Goal: Task Accomplishment & Management: Manage account settings

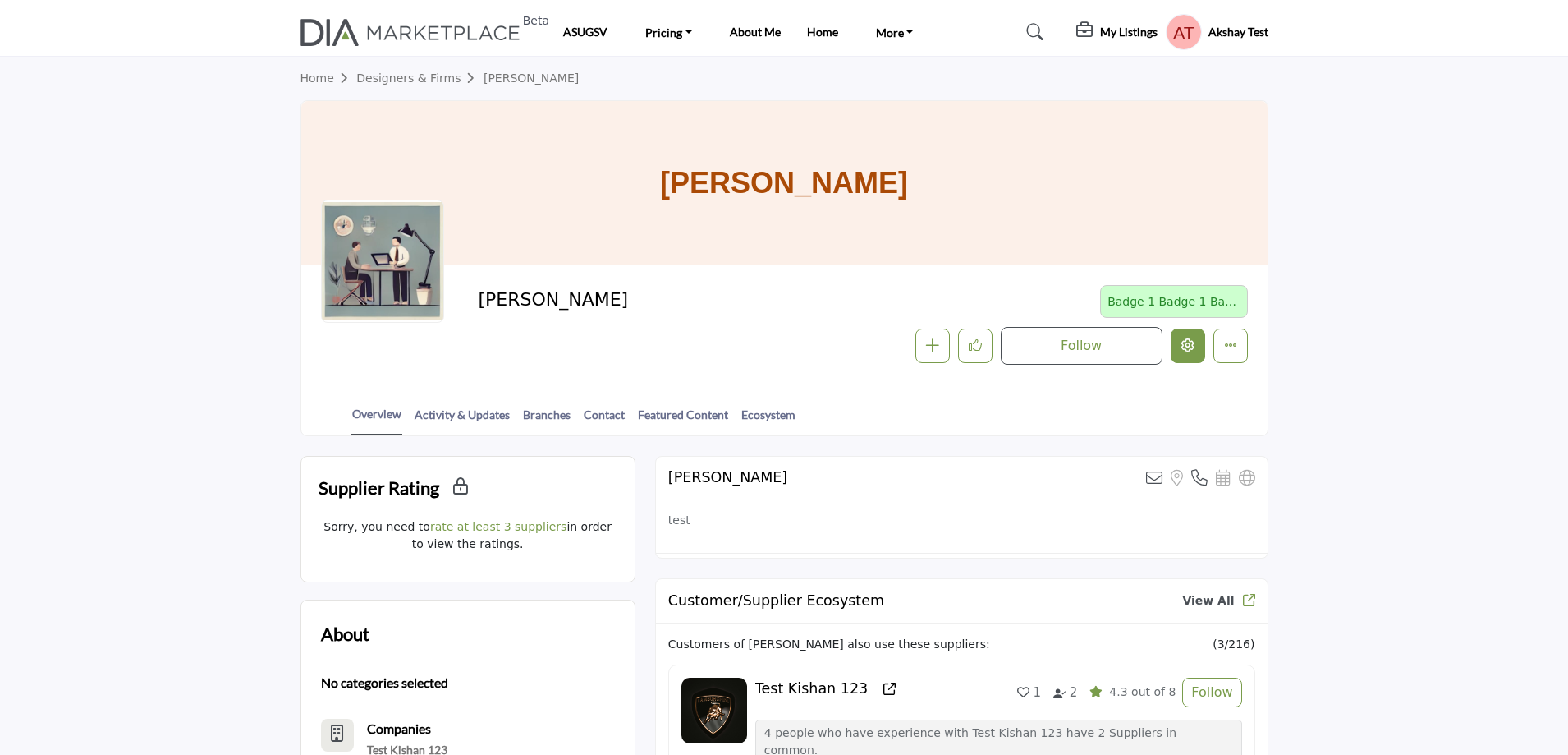
click at [1188, 347] on icon "Edit company" at bounding box center [1188, 345] width 13 height 13
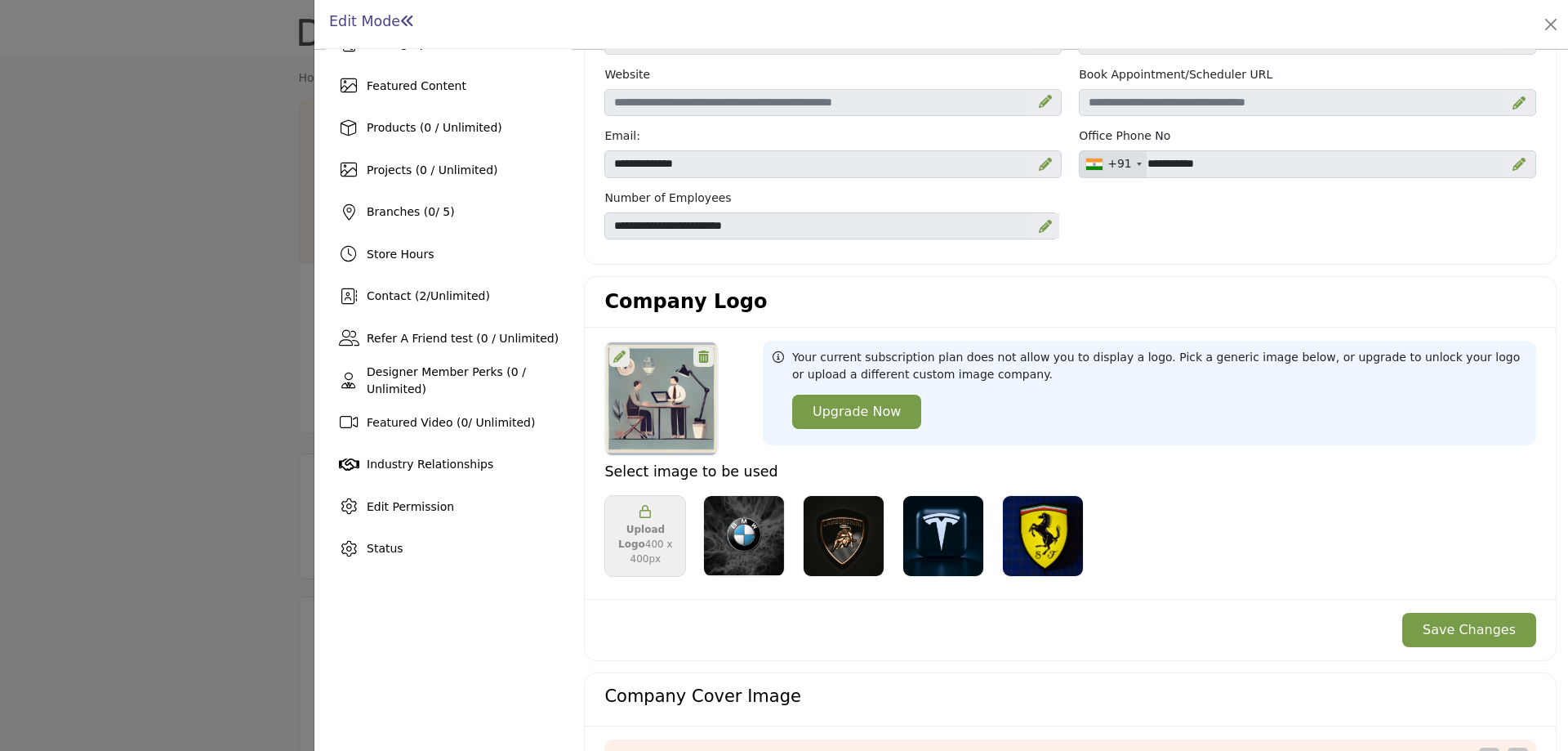
scroll to position [164, 0]
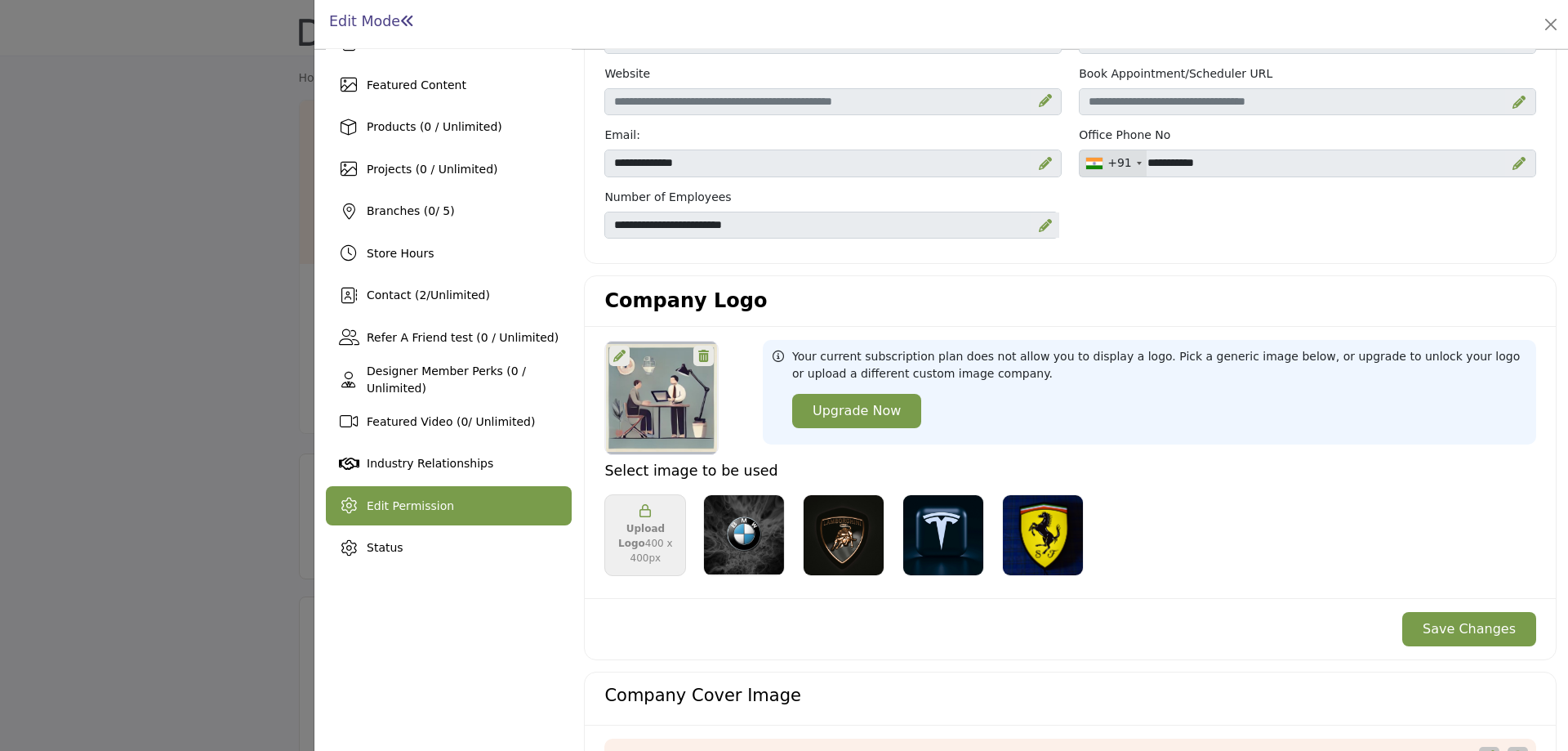
click at [412, 510] on span "Edit Permission" at bounding box center [410, 506] width 87 height 13
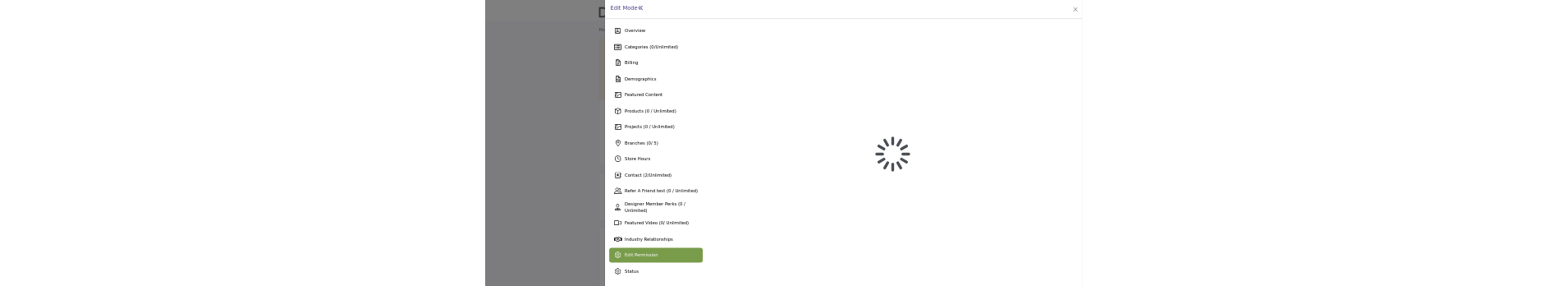
scroll to position [0, 0]
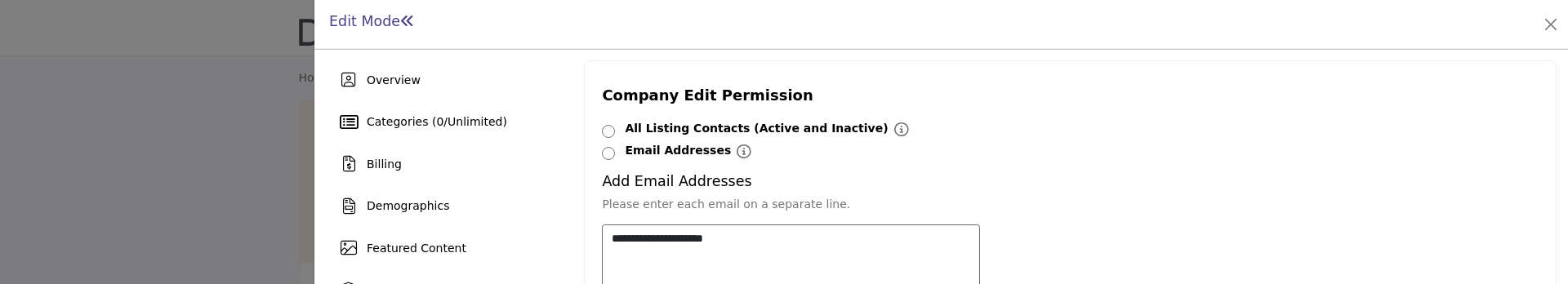
click at [125, 50] on div at bounding box center [784, 142] width 1568 height 284
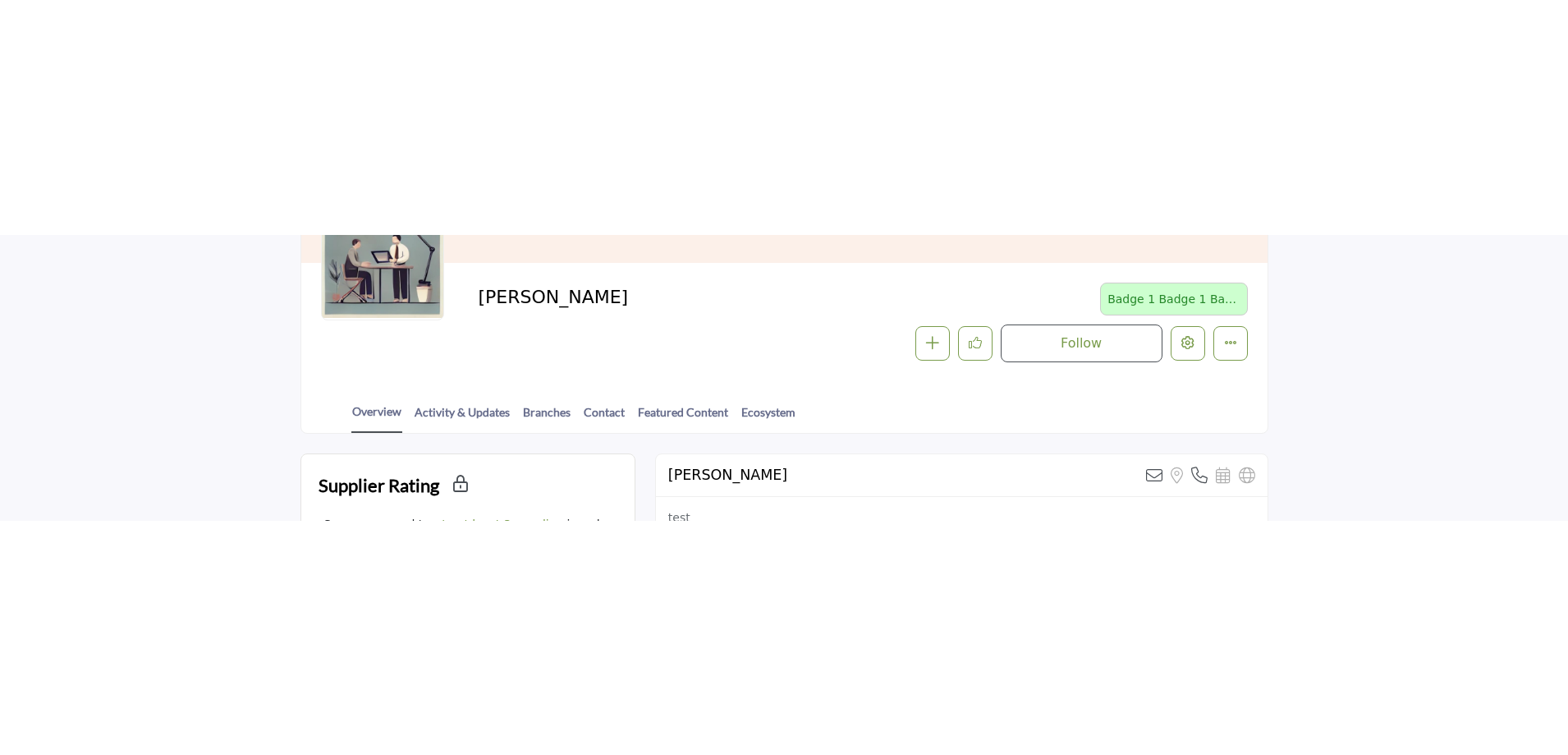
scroll to position [165, 0]
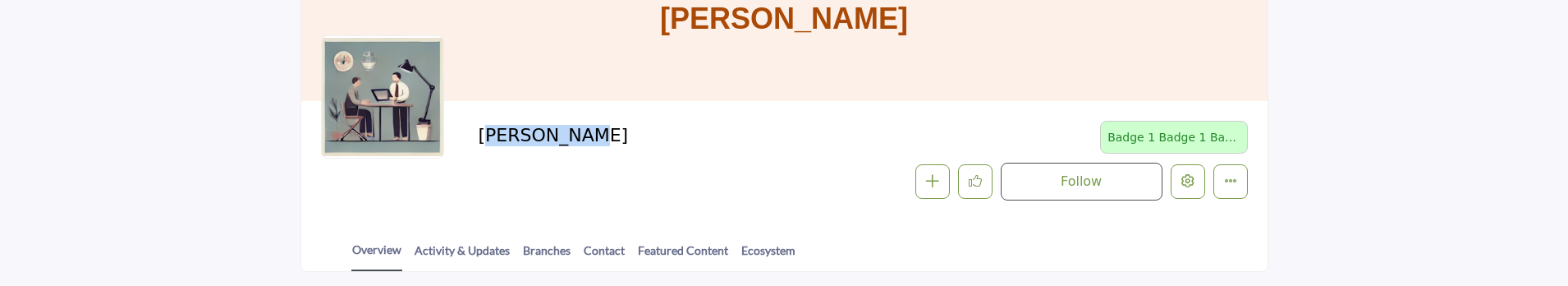
copy h2 "[PERSON_NAME]"
drag, startPoint x: 594, startPoint y: 132, endPoint x: 482, endPoint y: 133, distance: 112.0
click at [482, 133] on h2 "[PERSON_NAME]" at bounding box center [703, 135] width 451 height 22
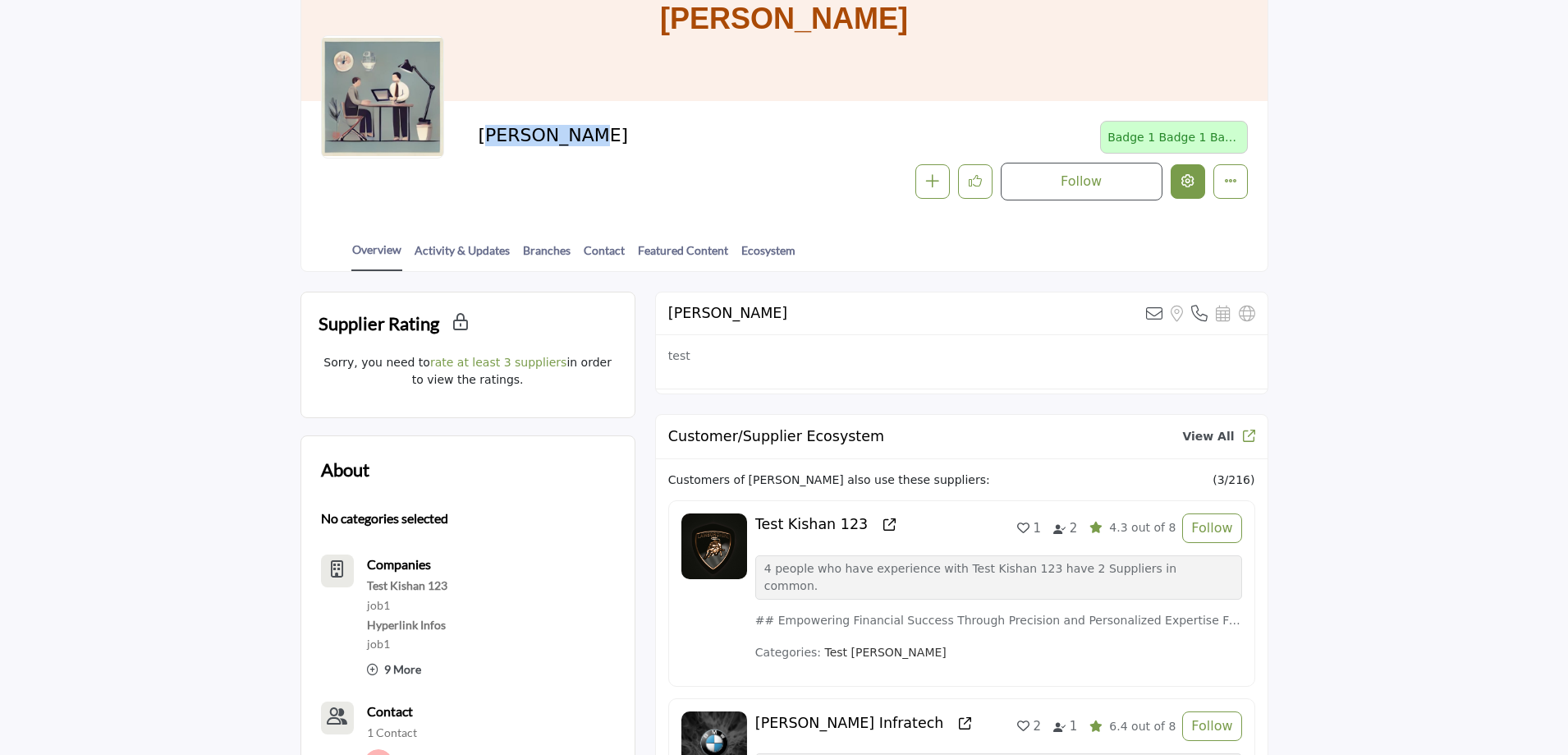
click at [1196, 179] on button "Edit company" at bounding box center [1187, 181] width 35 height 35
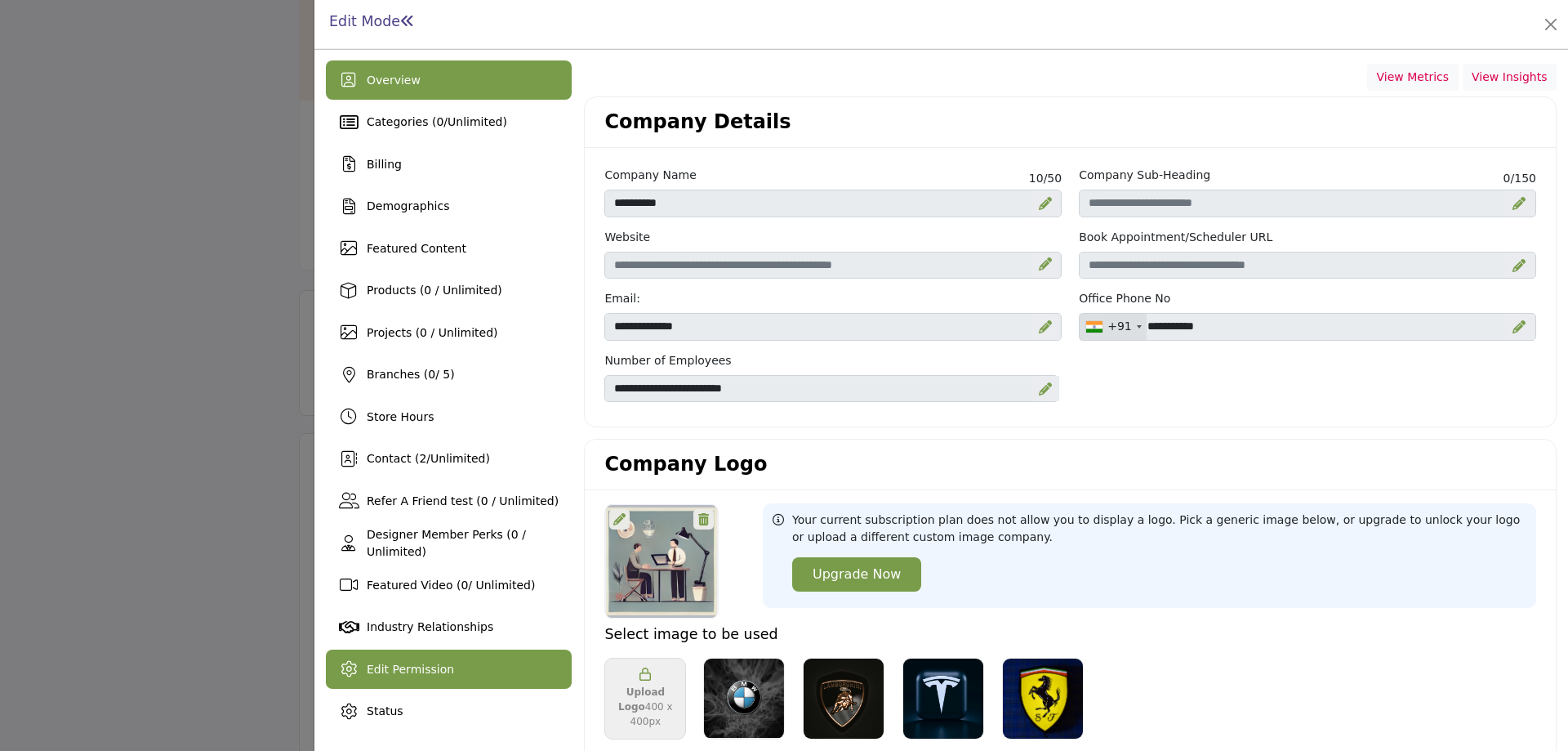
click at [421, 671] on span "Edit Permission" at bounding box center [410, 669] width 87 height 13
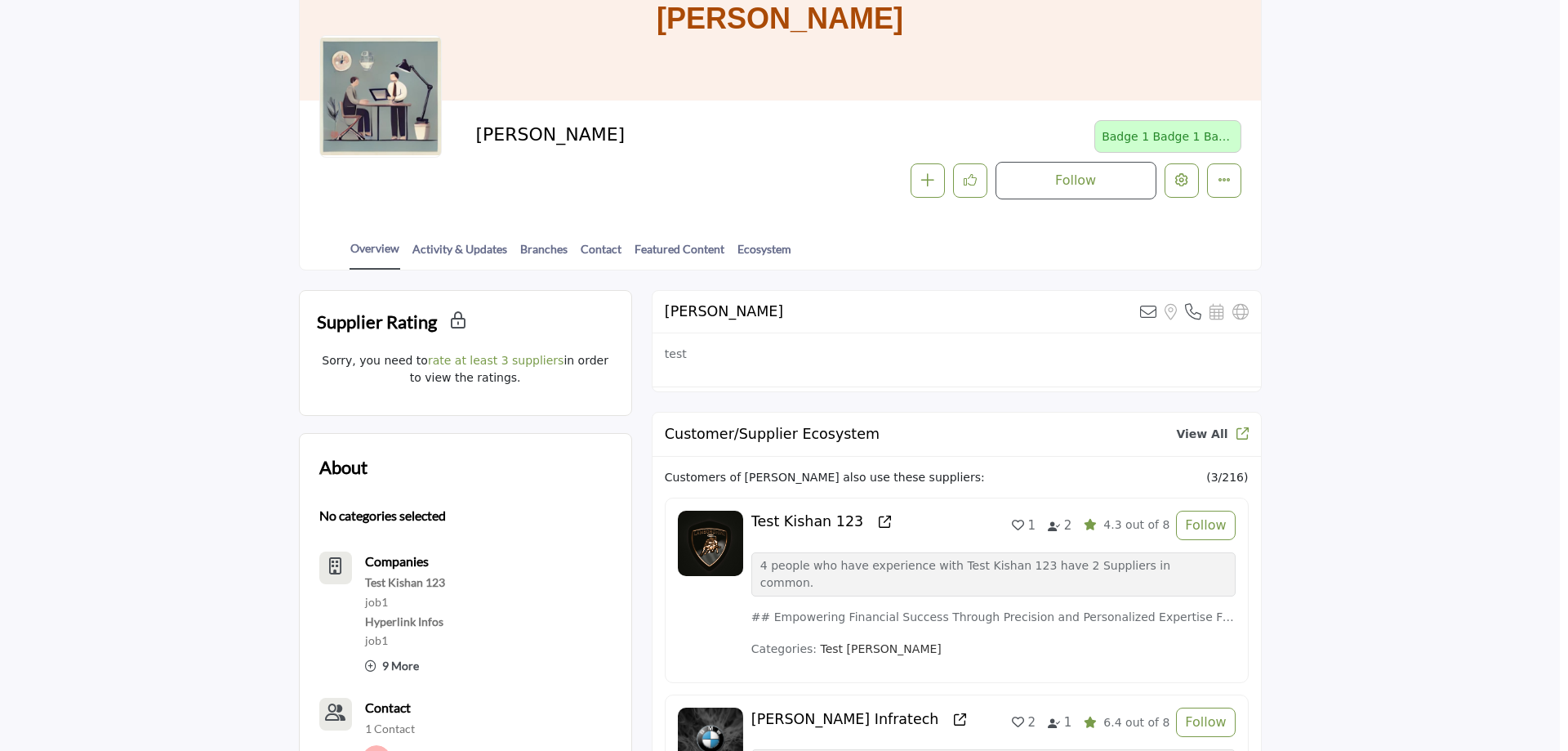
click at [192, 109] on div at bounding box center [784, 375] width 1568 height 751
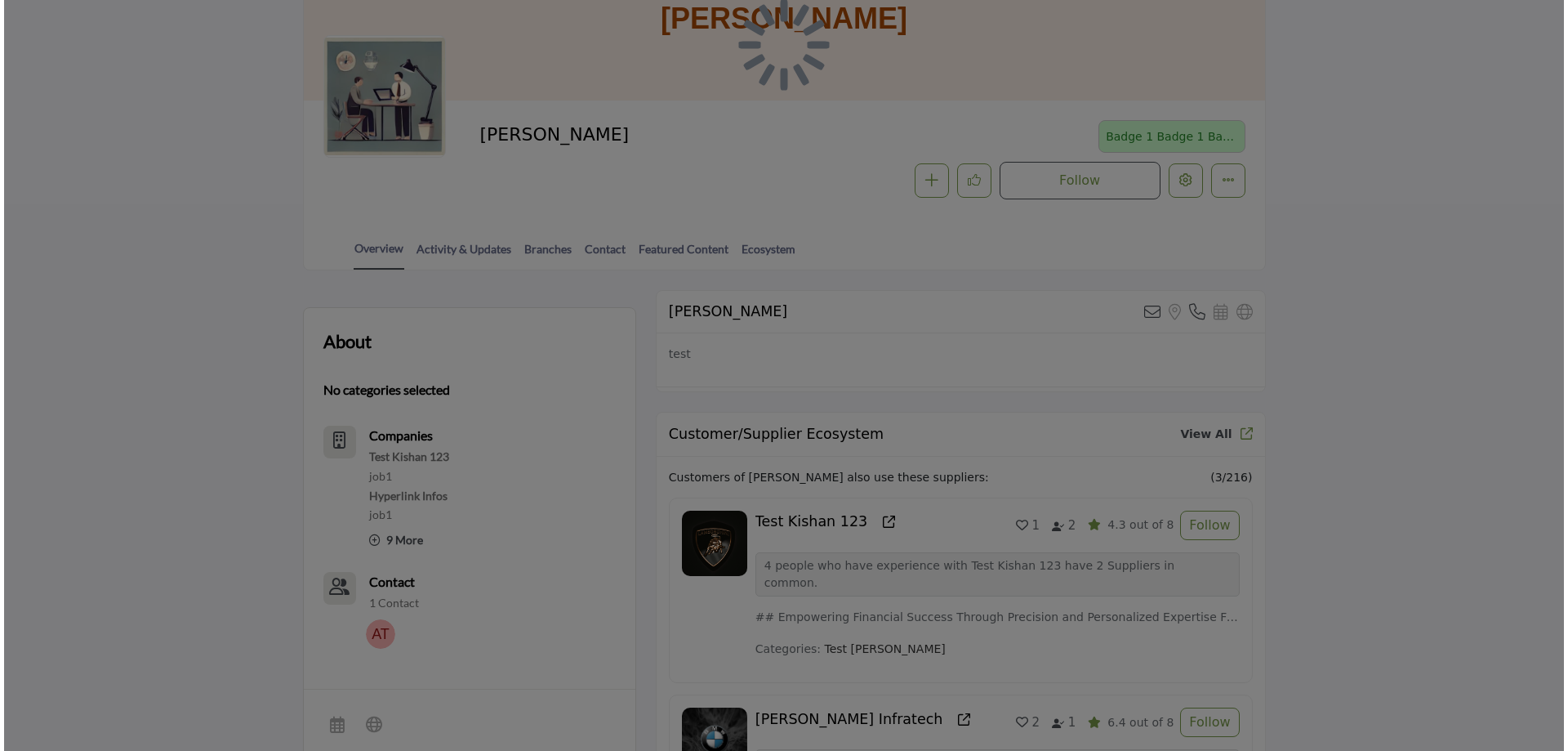
scroll to position [81, 0]
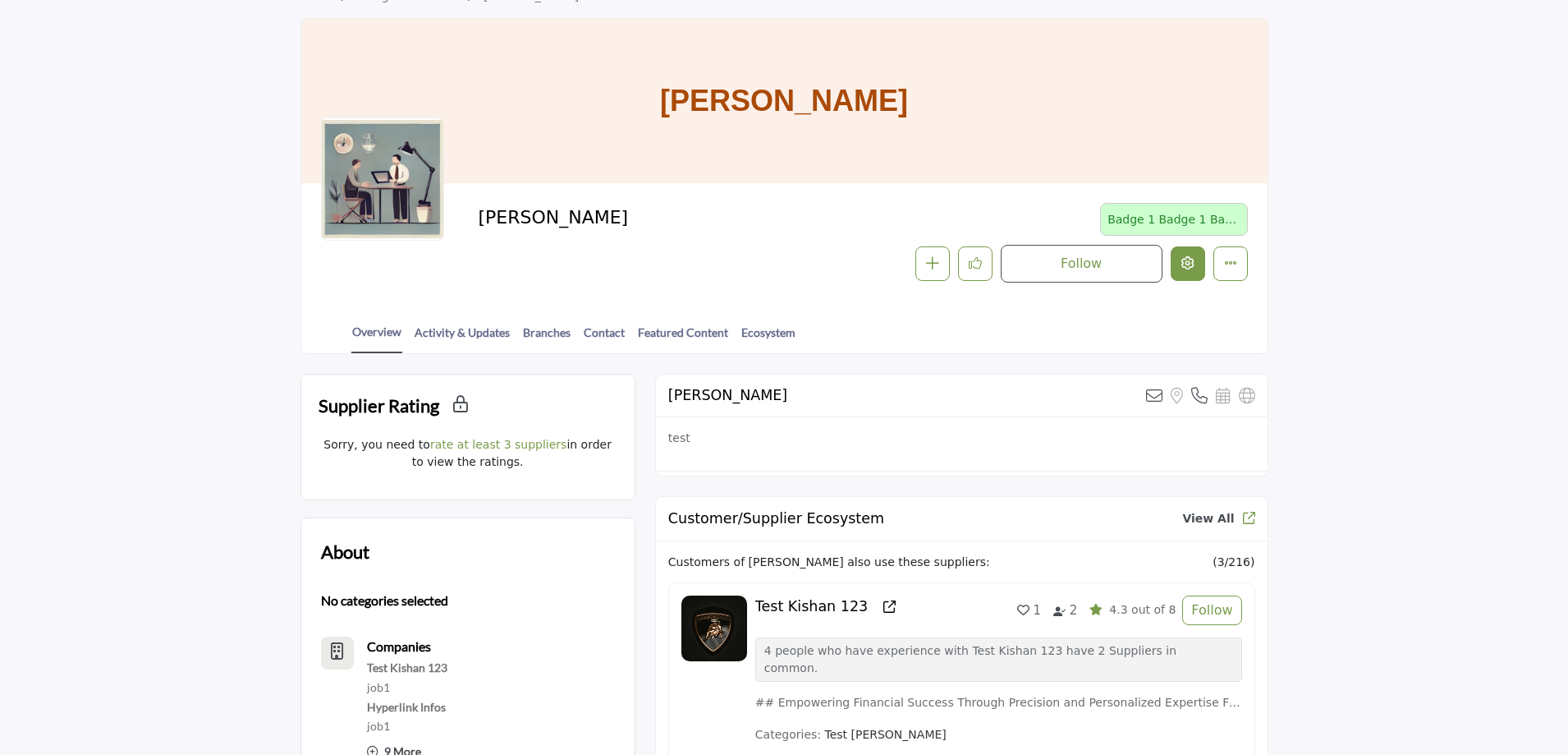
click at [1184, 264] on icon "Edit company" at bounding box center [1188, 262] width 13 height 13
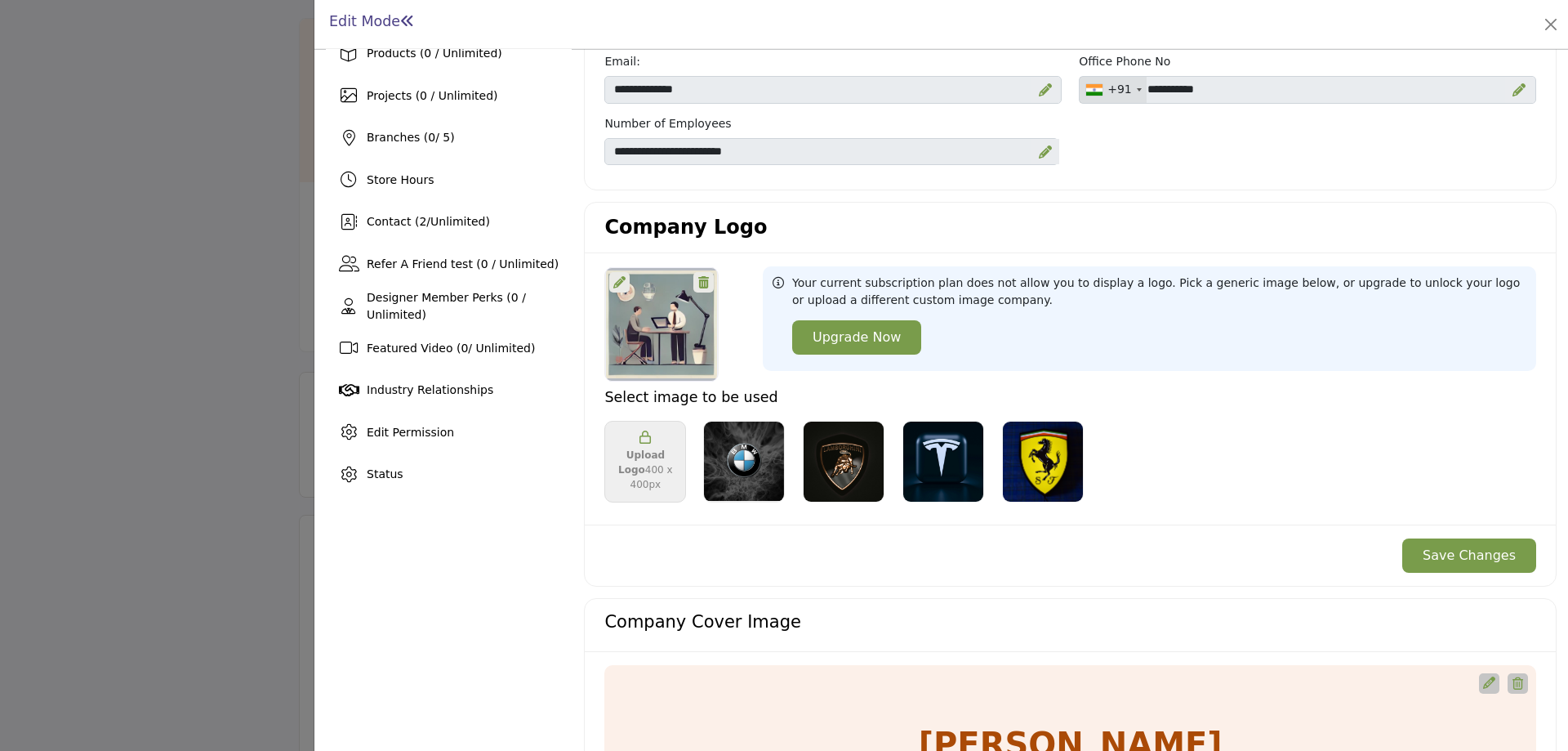
scroll to position [245, 0]
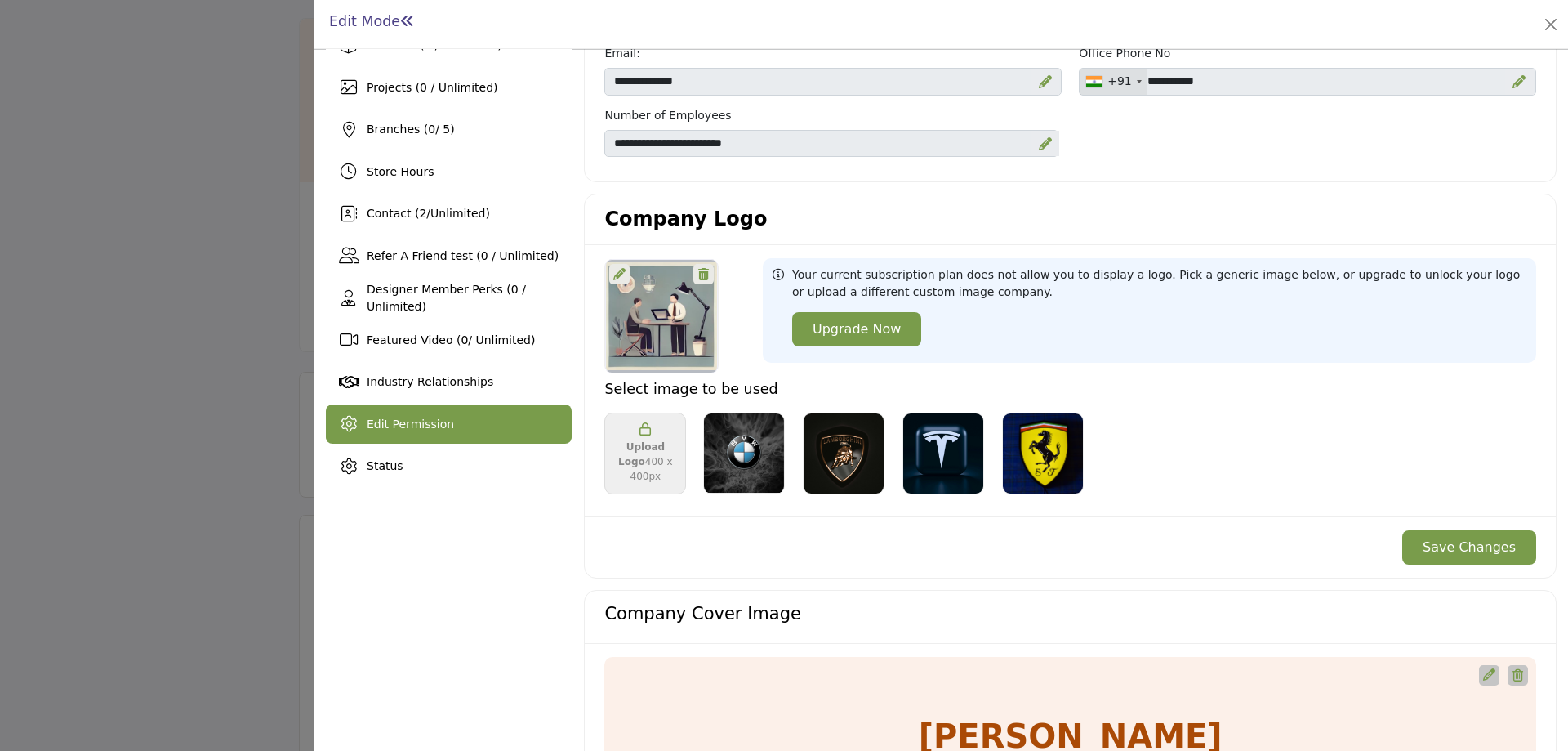
click at [404, 424] on span "Edit Permission" at bounding box center [410, 424] width 87 height 13
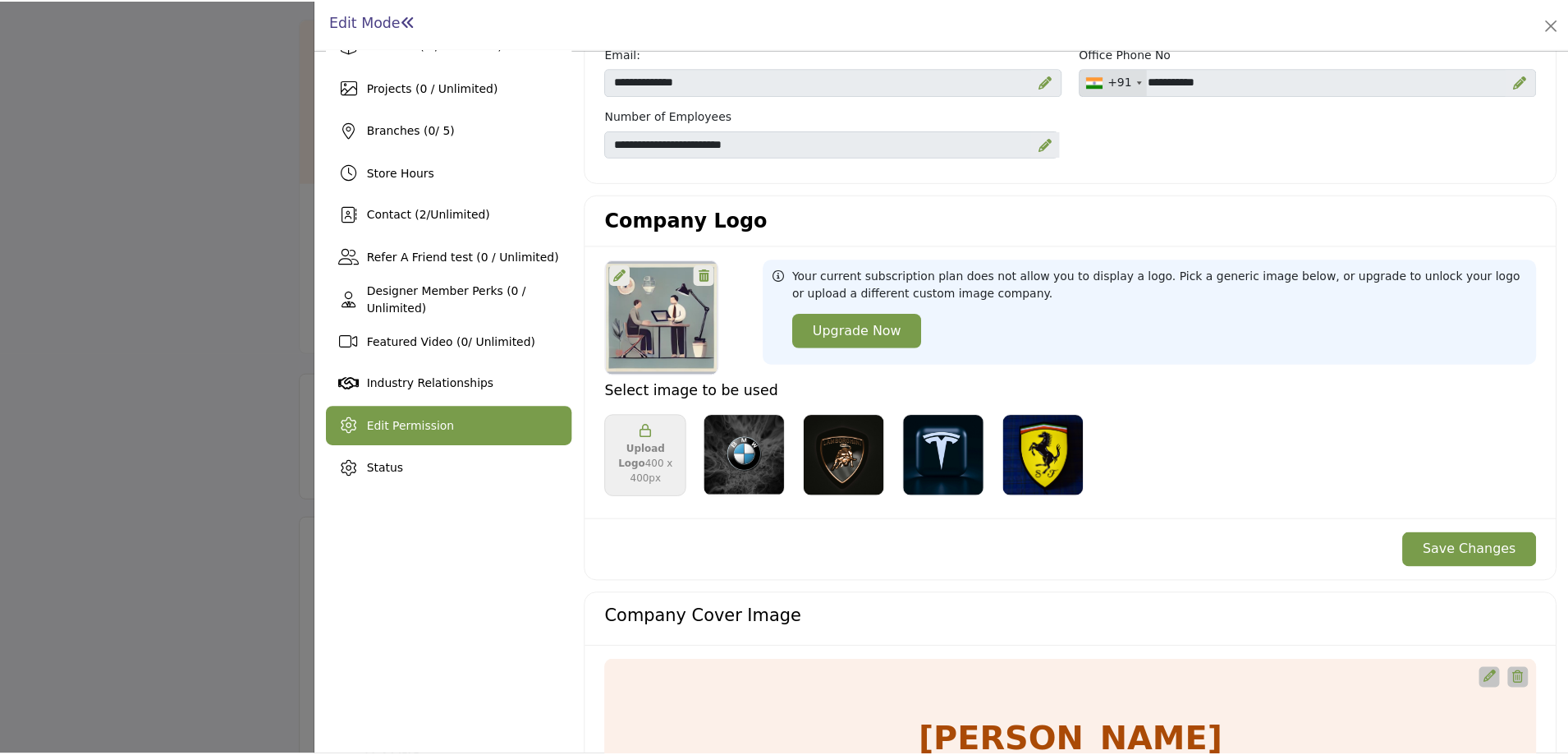
scroll to position [0, 0]
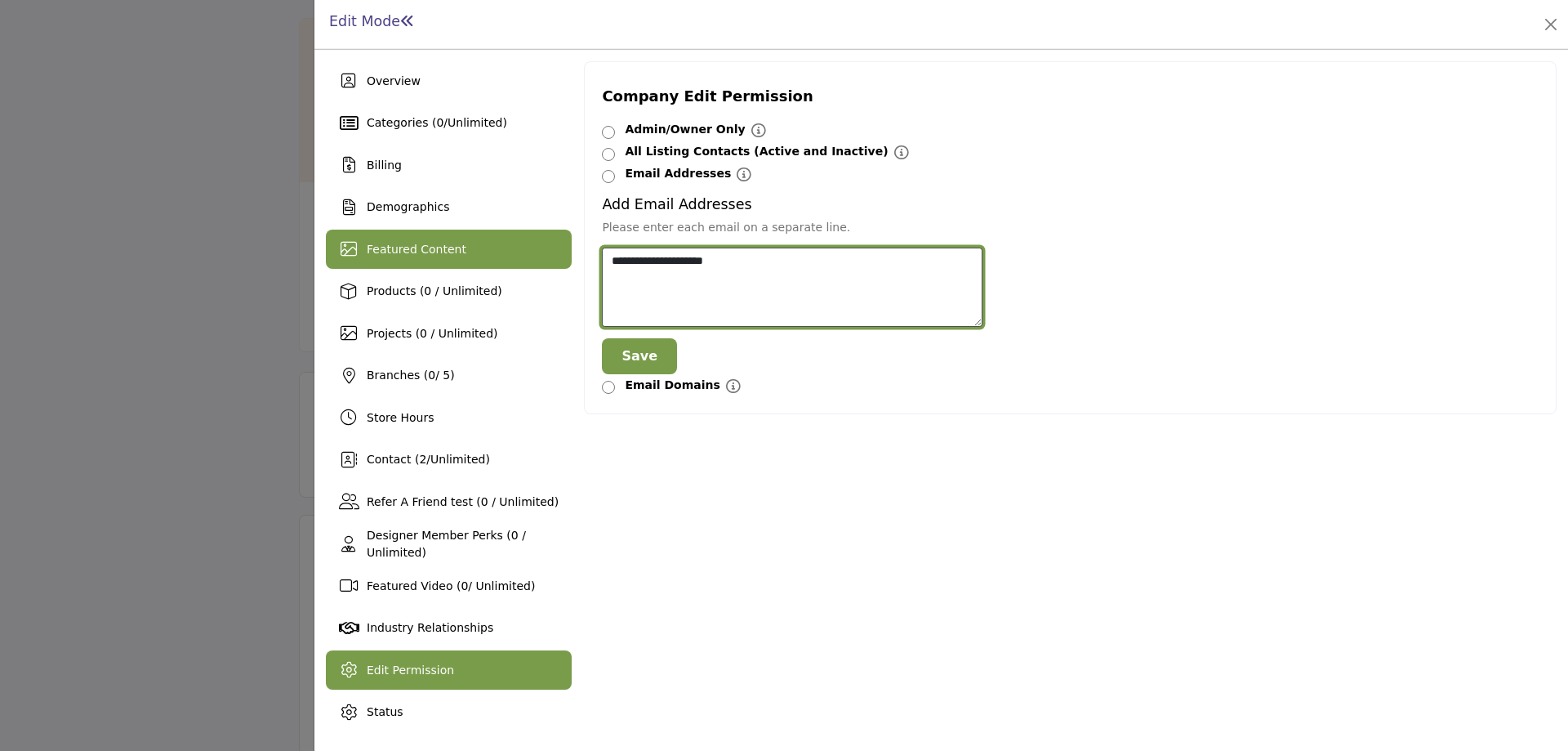
drag, startPoint x: 759, startPoint y: 265, endPoint x: 564, endPoint y: 265, distance: 195.0
click at [564, 265] on div "Overview Categories ( 0 / Unlimited ) Billing Demographics Featured Content 0 /…" at bounding box center [941, 396] width 1230 height 671
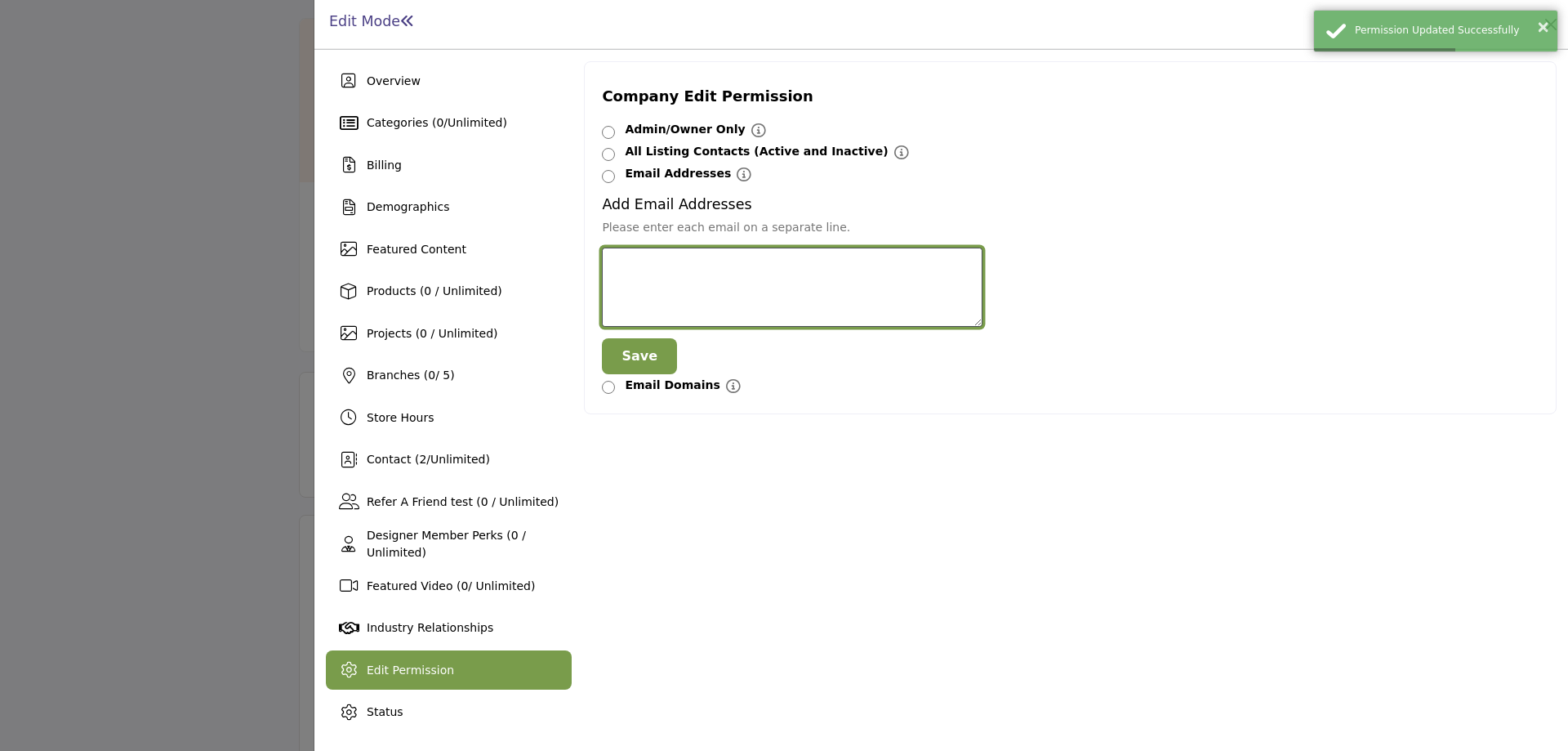
click at [675, 278] on textarea at bounding box center [792, 287] width 381 height 79
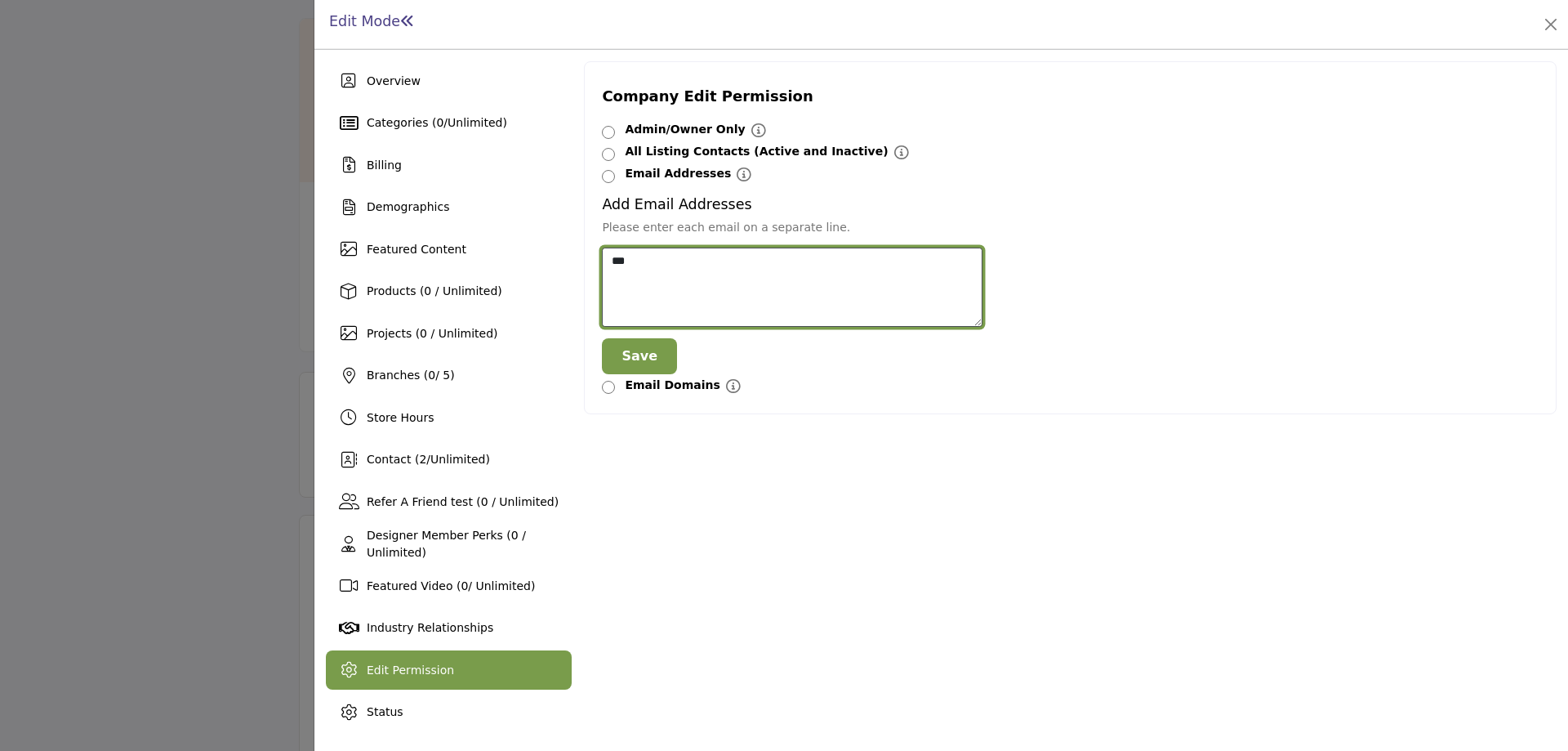
drag, startPoint x: 612, startPoint y: 262, endPoint x: 602, endPoint y: 262, distance: 10.0
click at [602, 262] on textarea "***" at bounding box center [792, 287] width 381 height 79
paste textarea "**********"
type textarea "**********"
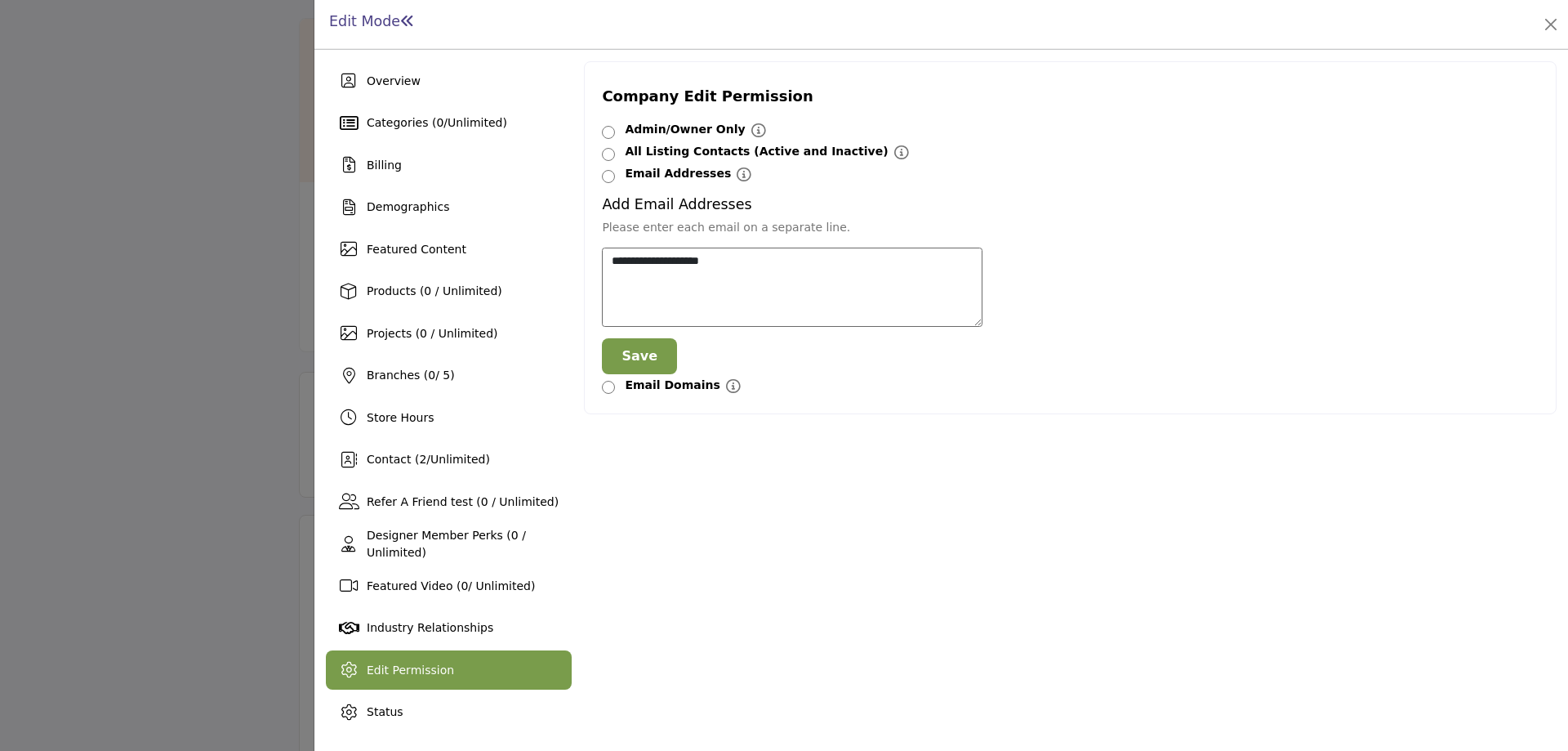
click at [625, 352] on button "Save" at bounding box center [640, 356] width 75 height 36
click at [1025, 573] on div "Company Edit Permission Admin/Owner Only Admin/Owner Only" at bounding box center [1070, 396] width 972 height 671
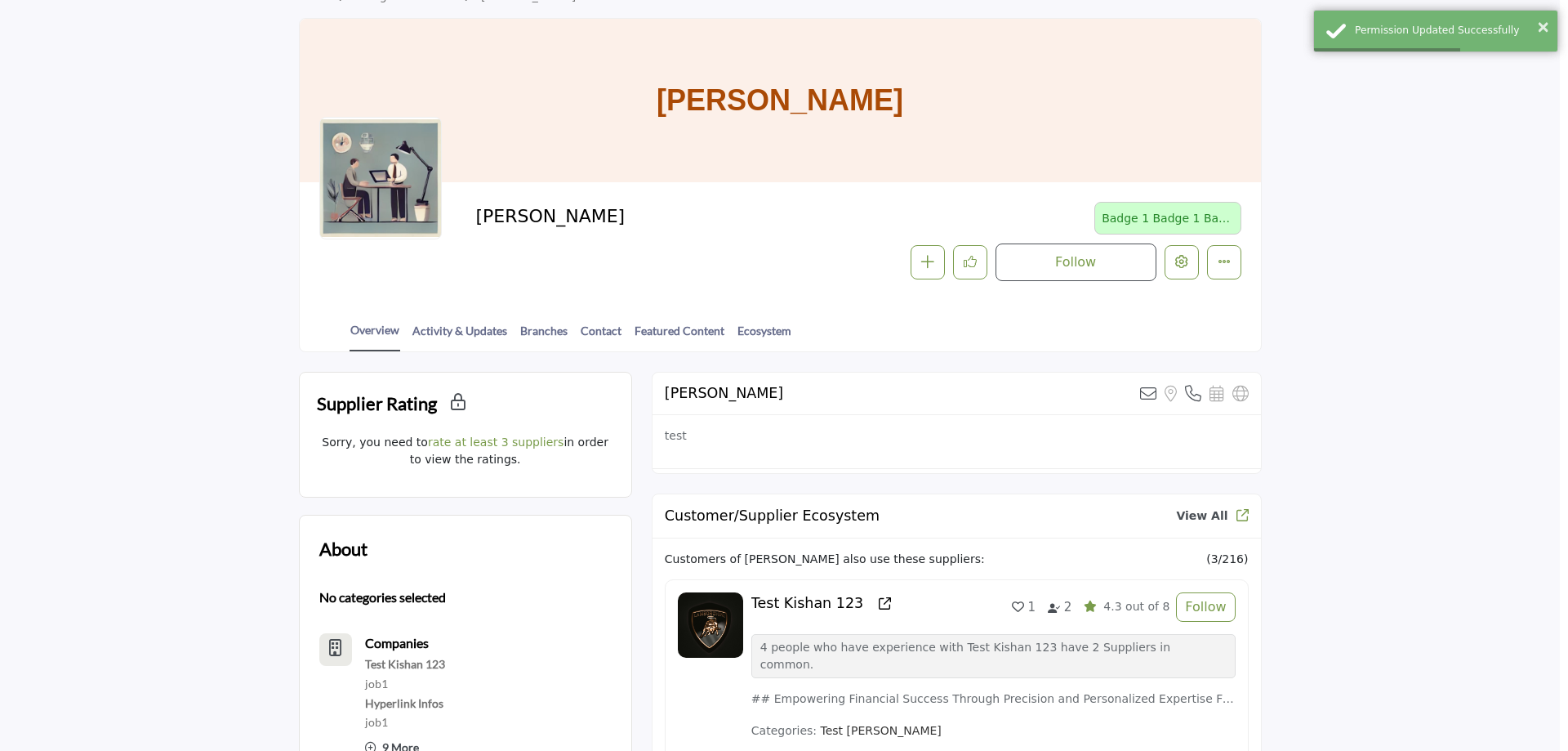
click at [127, 385] on div at bounding box center [784, 375] width 1568 height 751
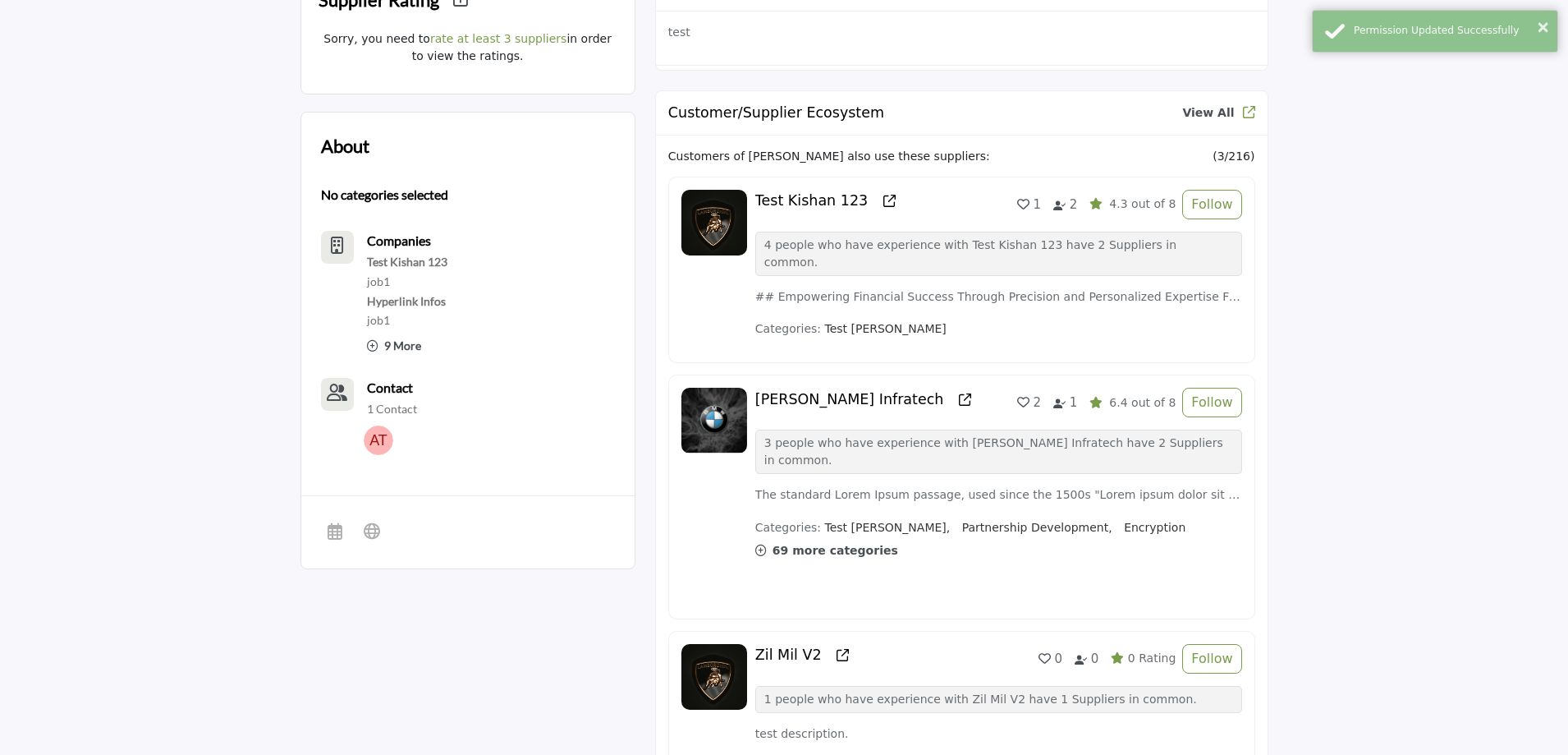
scroll to position [82, 0]
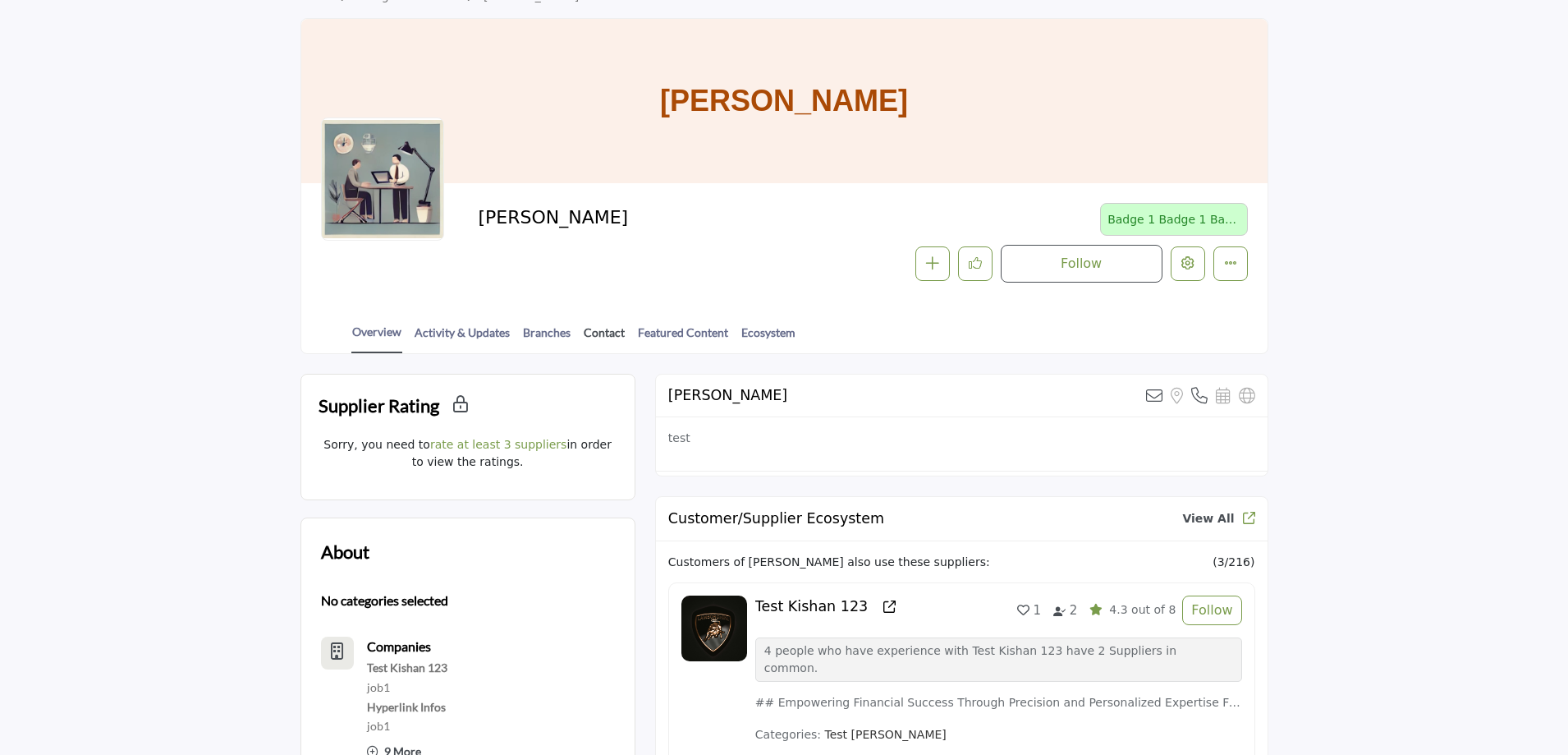
click at [592, 330] on link "Contact" at bounding box center [604, 338] width 42 height 29
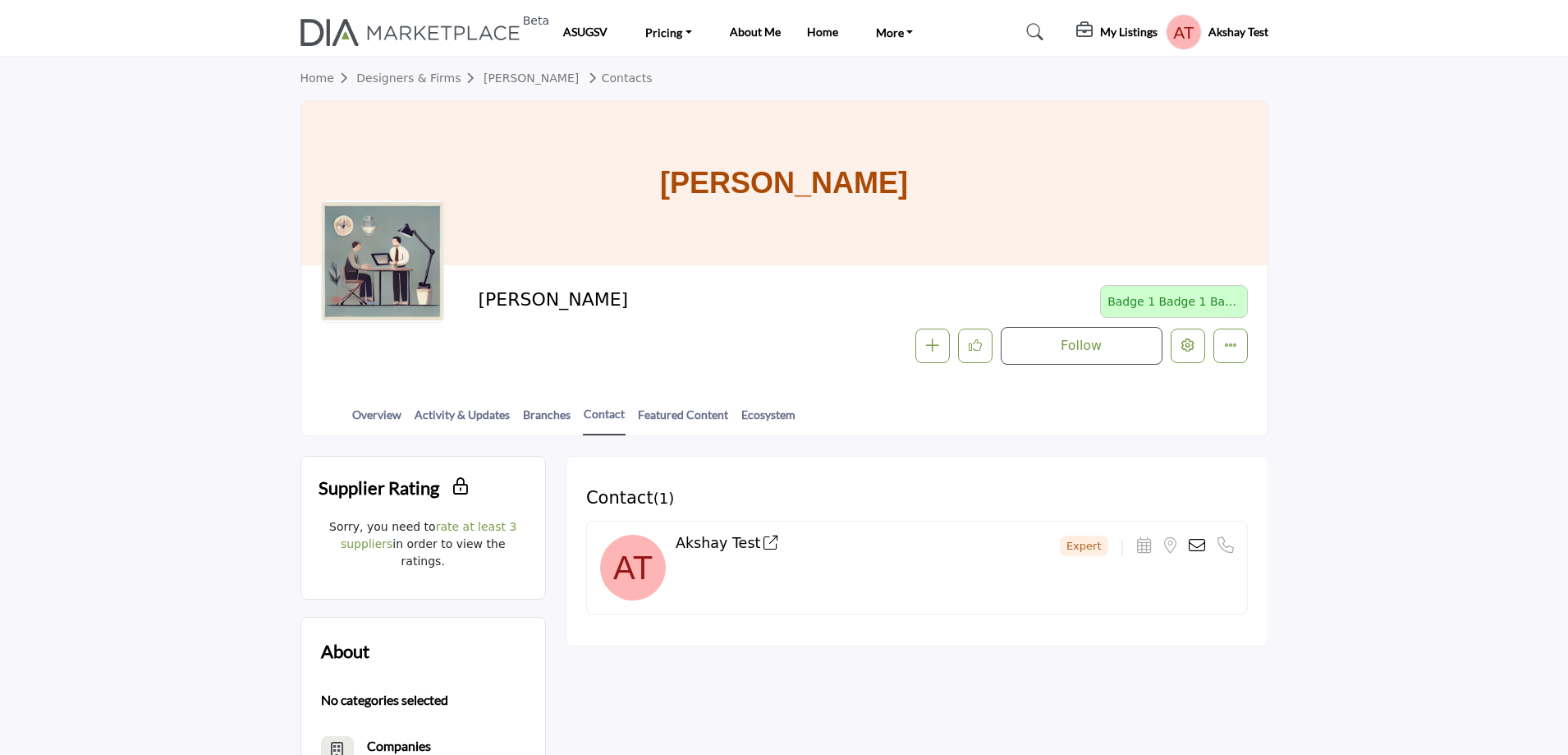
click at [1112, 32] on h5 "My Listings" at bounding box center [1128, 32] width 57 height 15
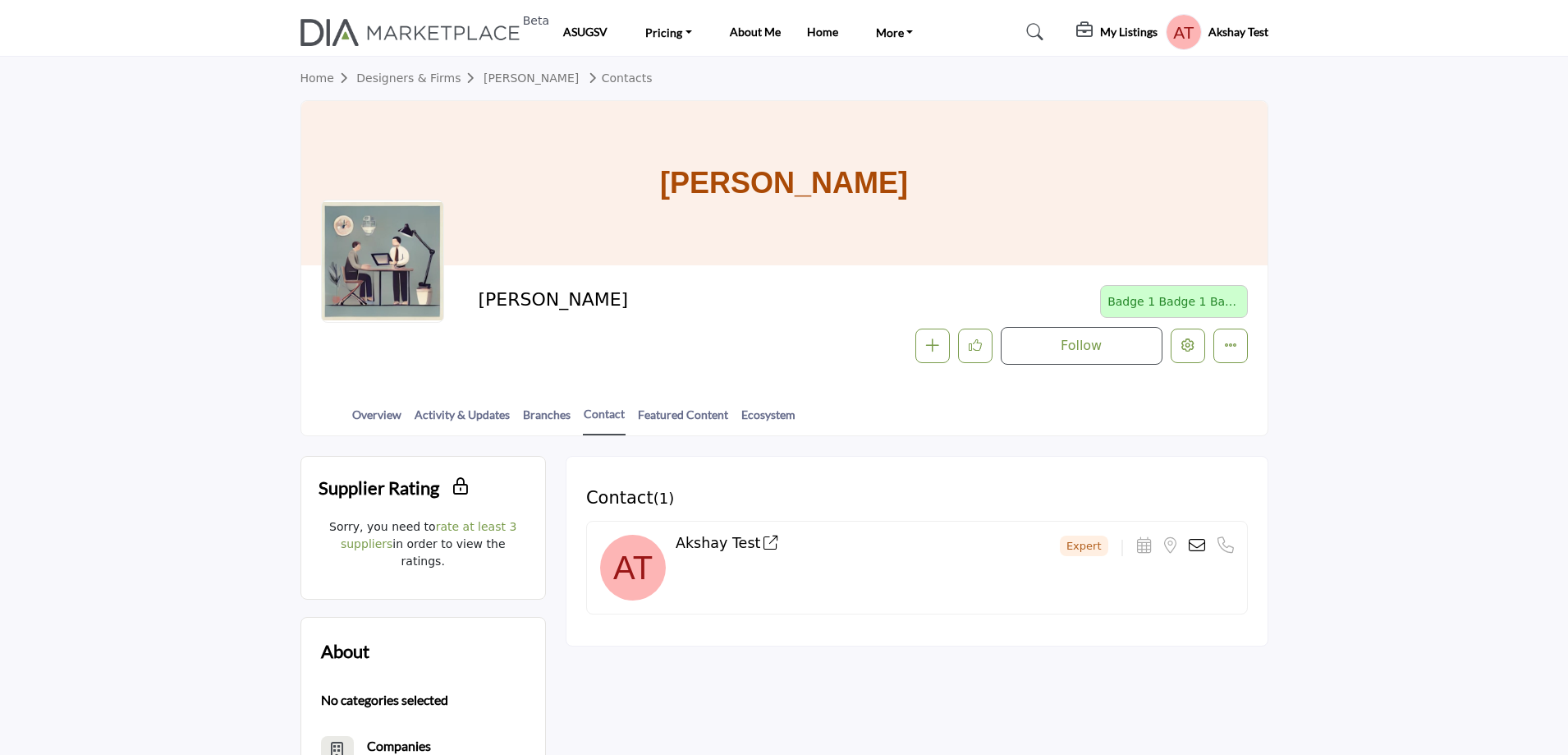
click at [1173, 28] on profile-featured-549c3f08-1abc-42e2-92e0-eb85dea1bc4f "Show hide supplier dropdown" at bounding box center [1184, 32] width 36 height 36
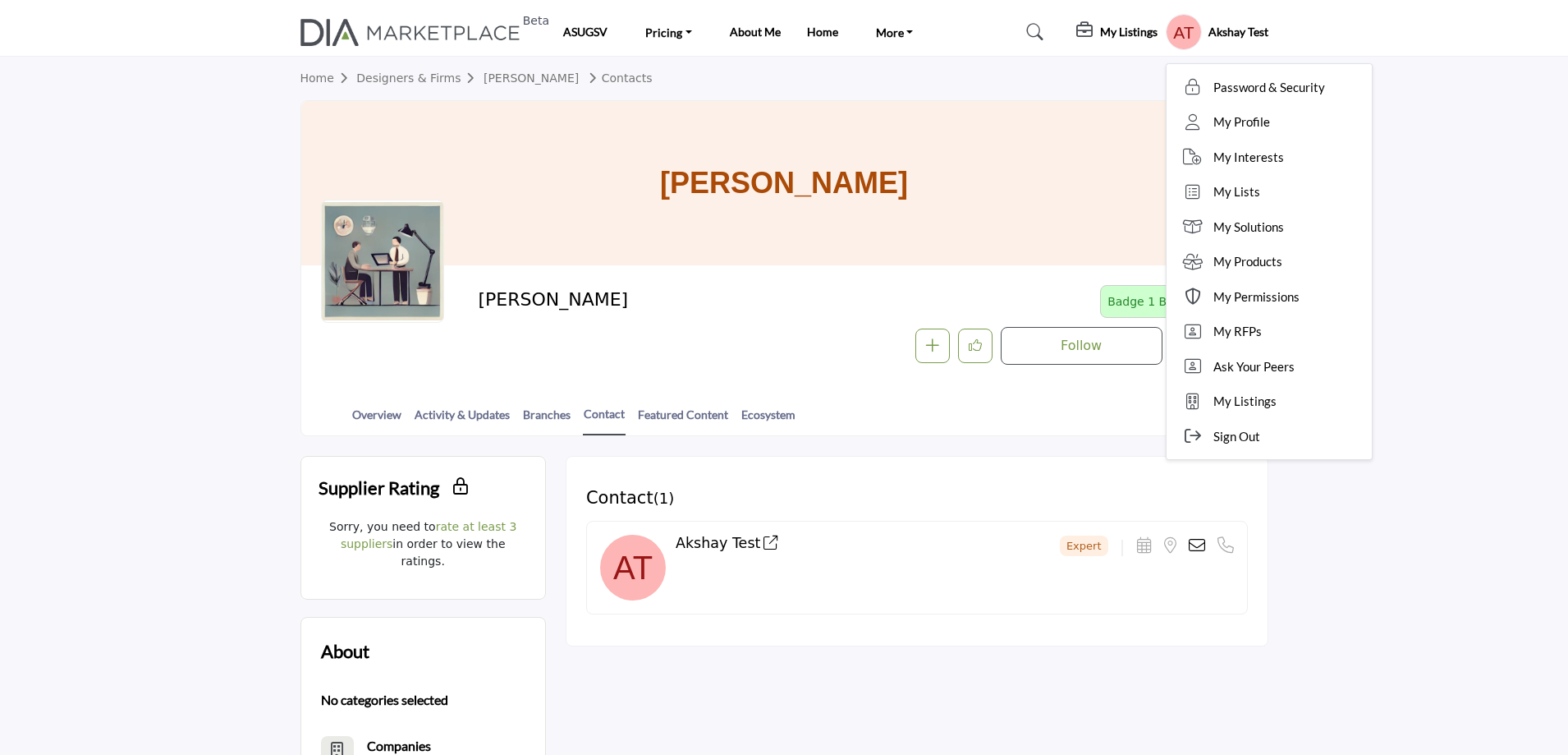
click at [1036, 137] on div "[PERSON_NAME]" at bounding box center [784, 182] width 966 height 165
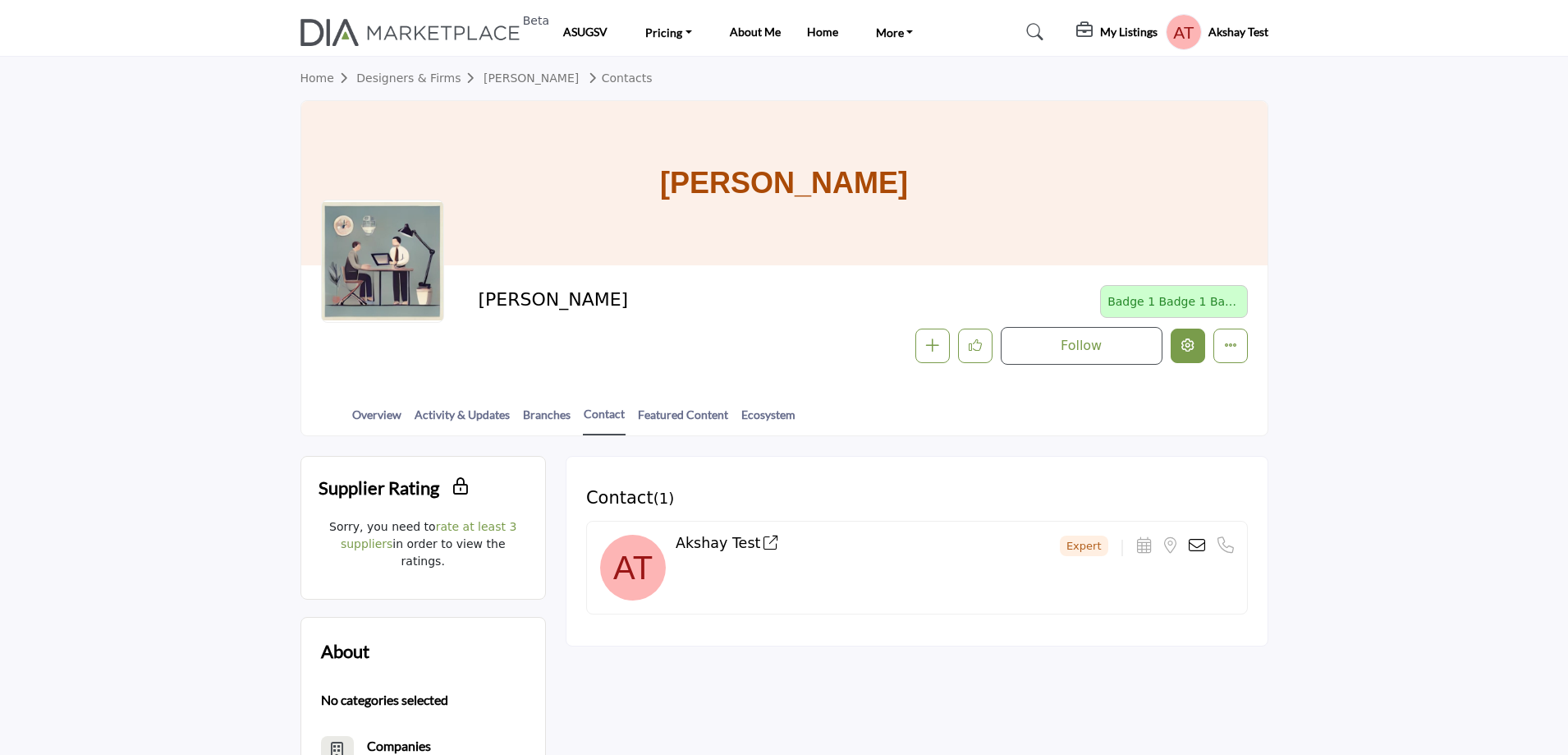
click at [1182, 340] on icon "Edit company" at bounding box center [1188, 345] width 13 height 13
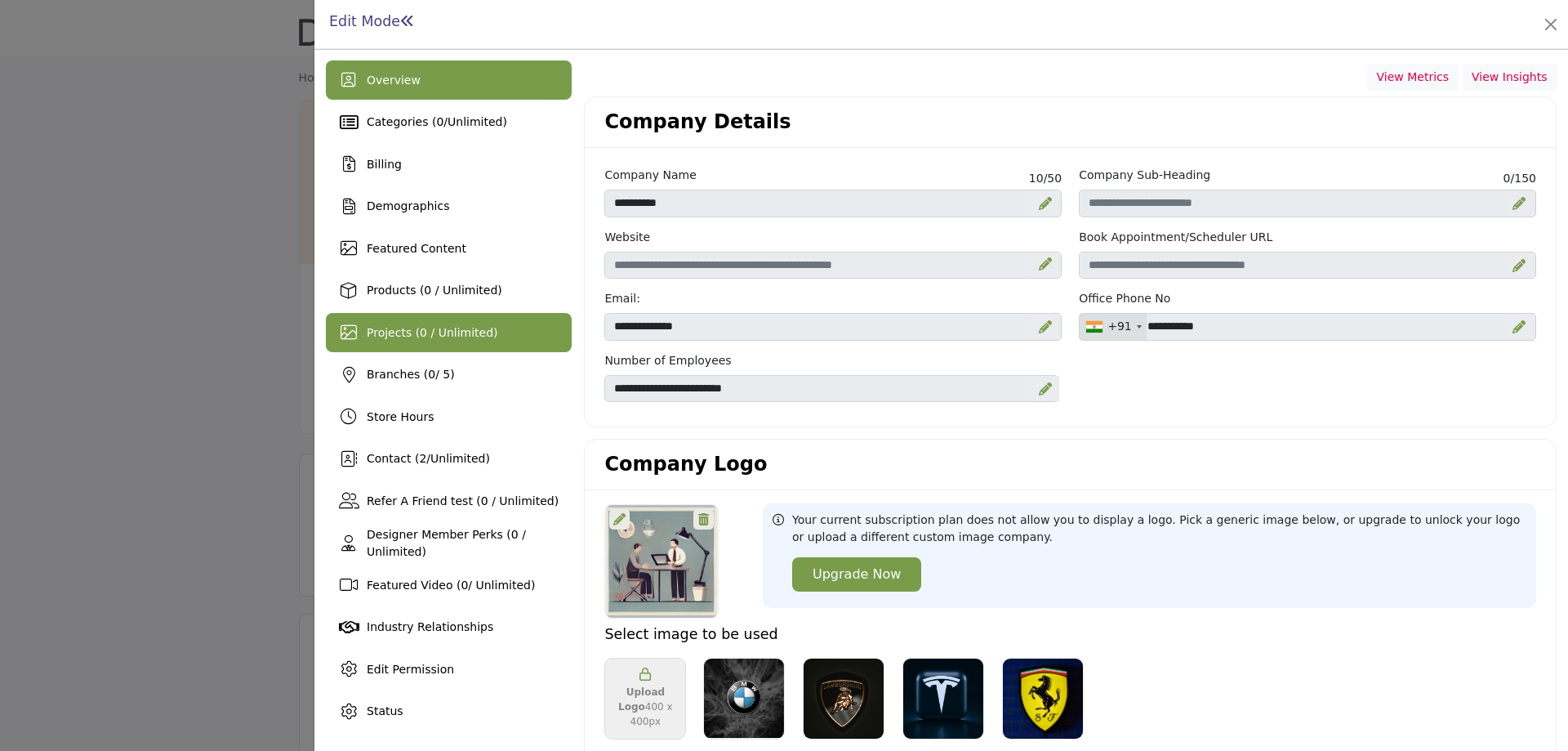
click at [411, 339] on span "Projects (0 / Unlimited)" at bounding box center [432, 332] width 132 height 13
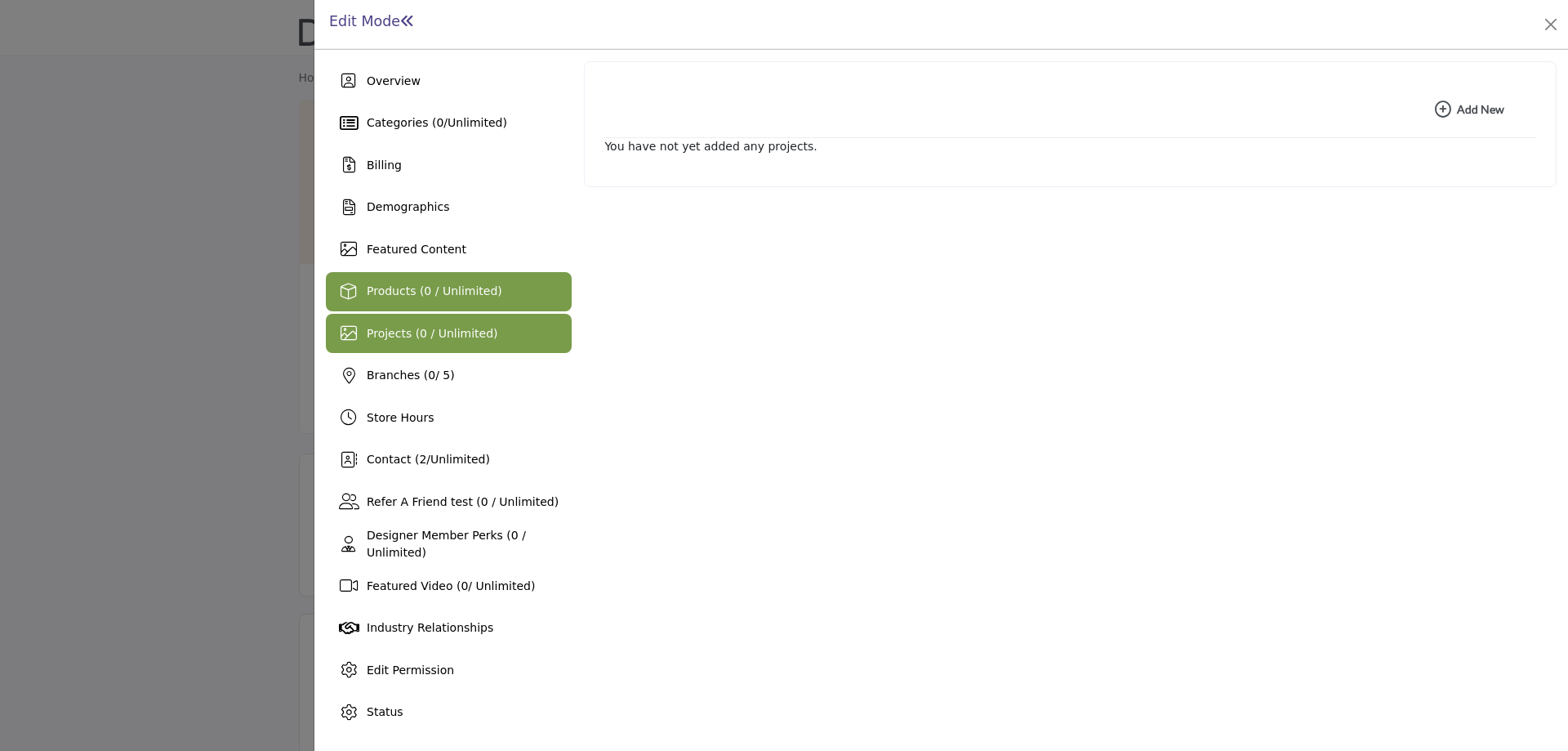
click at [410, 293] on span "Products (0 / Unlimited)" at bounding box center [434, 291] width 136 height 13
click at [266, 421] on div at bounding box center [784, 375] width 1568 height 751
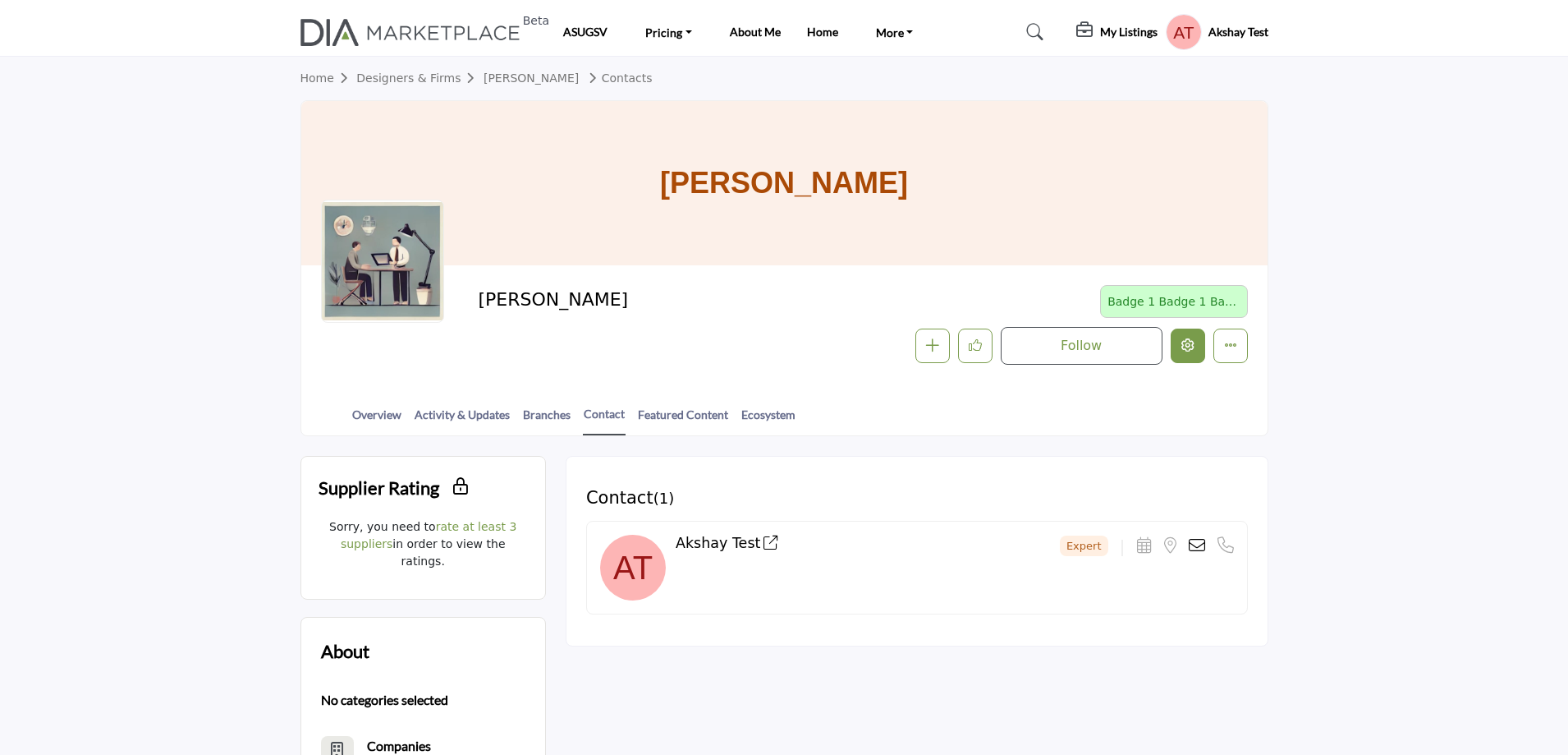
click at [1179, 340] on button "Edit company" at bounding box center [1187, 345] width 35 height 35
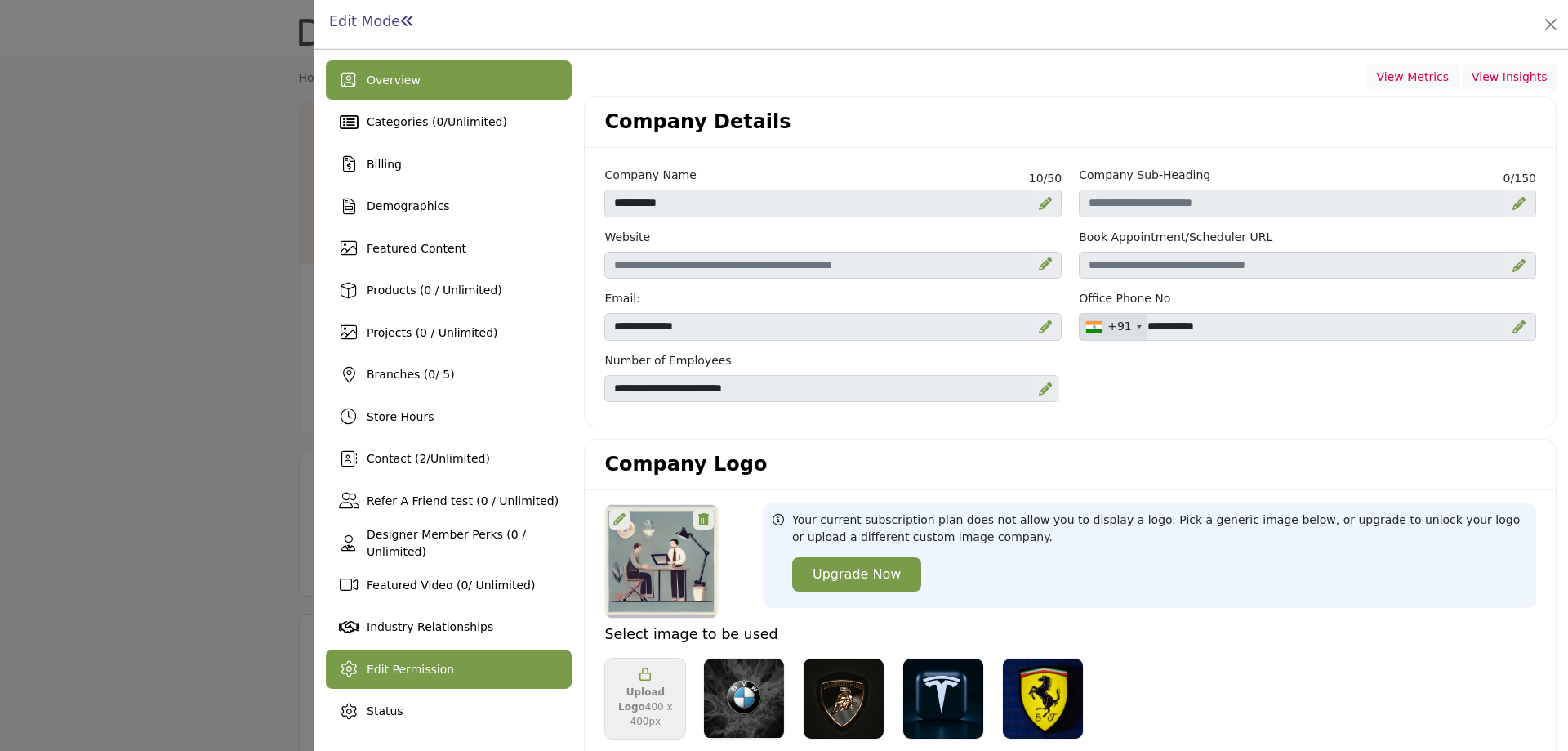
click at [424, 677] on div "Edit Permission" at bounding box center [410, 669] width 87 height 17
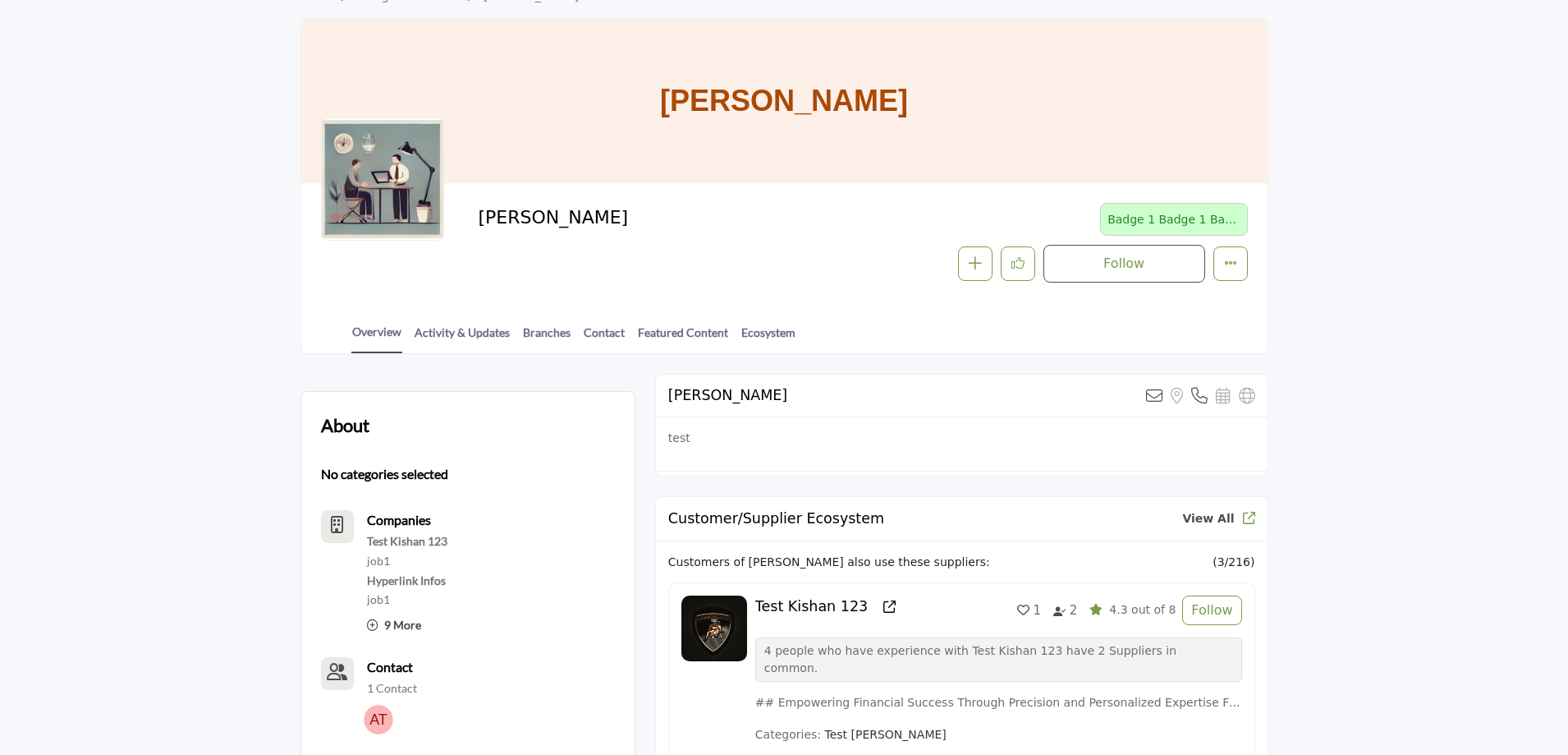
scroll to position [82, 0]
